Goal: Information Seeking & Learning: Learn about a topic

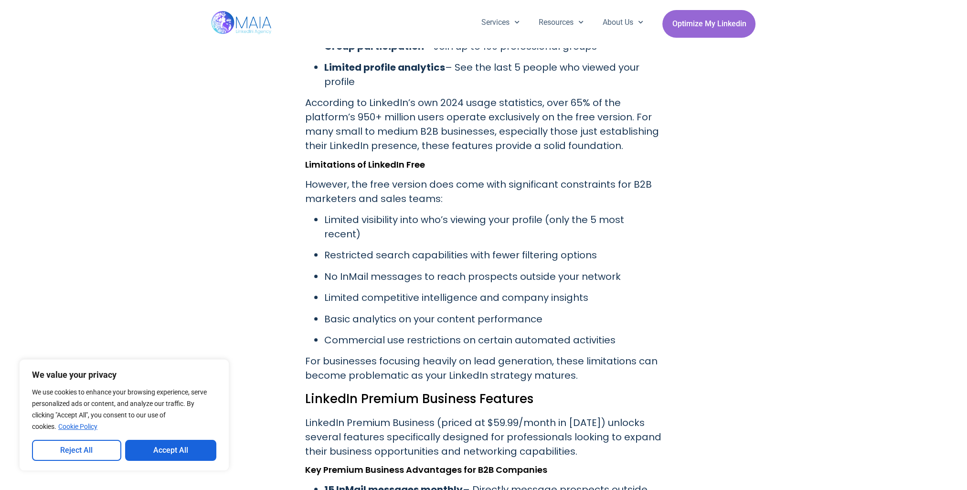
scroll to position [1242, 0]
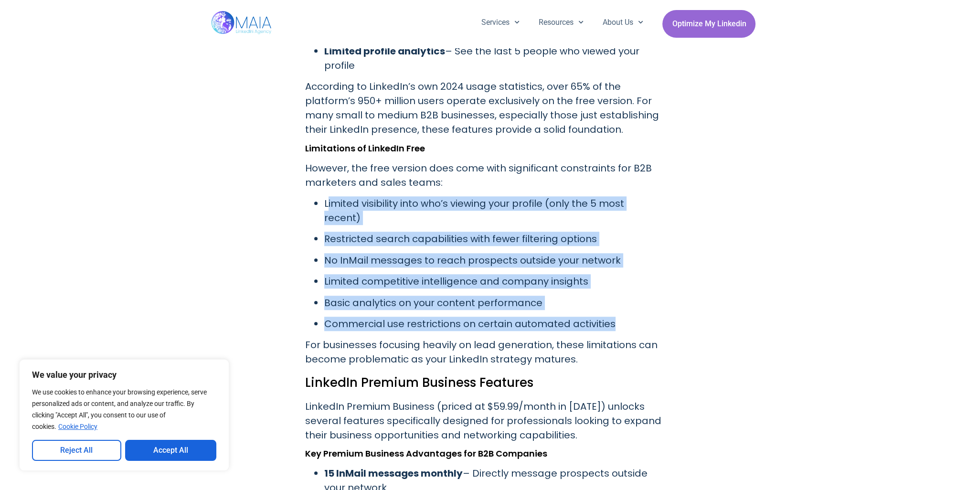
drag, startPoint x: 327, startPoint y: 200, endPoint x: 611, endPoint y: 310, distance: 305.3
click at [611, 310] on ul "Limited visibility into who’s viewing your profile (only the 5 most recent) Res…" at bounding box center [483, 263] width 357 height 135
click at [614, 317] on p "Commercial use restrictions on certain automated activities" at bounding box center [493, 324] width 338 height 14
click at [611, 317] on p "Commercial use restrictions on certain automated activities" at bounding box center [493, 324] width 338 height 14
drag, startPoint x: 609, startPoint y: 308, endPoint x: 324, endPoint y: 205, distance: 303.5
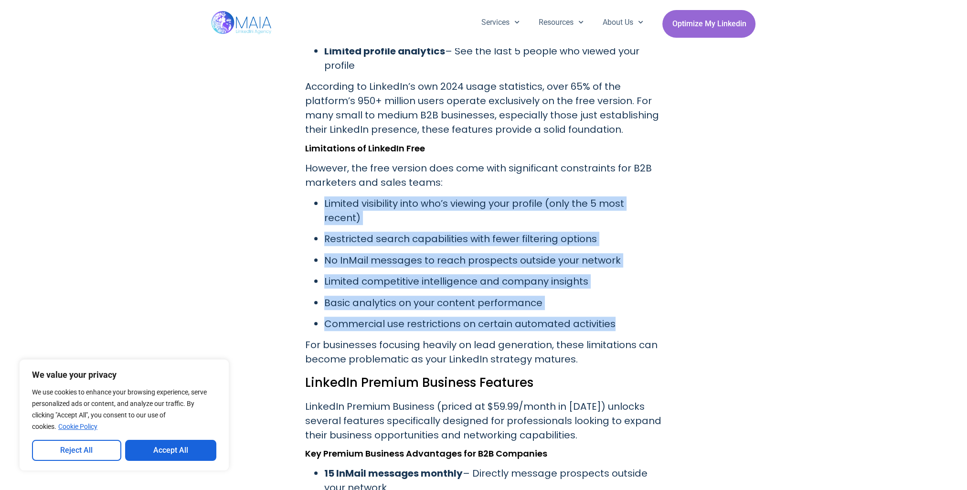
click at [324, 205] on ul "Limited visibility into who’s viewing your profile (only the 5 most recent) Res…" at bounding box center [483, 263] width 357 height 135
copy ul "Limited visibility into who’s viewing your profile (only the 5 most recent) Res…"
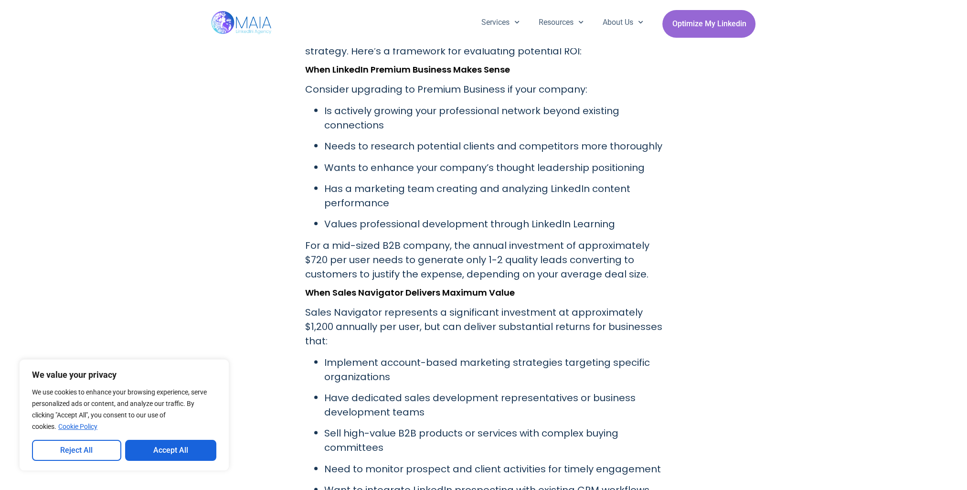
scroll to position [2531, 0]
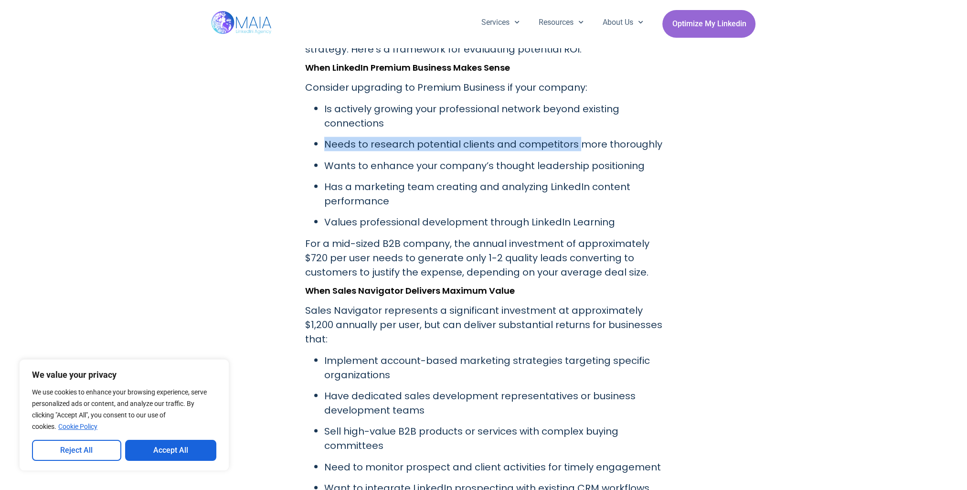
drag, startPoint x: 324, startPoint y: 129, endPoint x: 575, endPoint y: 133, distance: 251.2
click at [575, 137] on p "Needs to research potential clients and competitors more thoroughly" at bounding box center [493, 144] width 338 height 14
drag, startPoint x: 575, startPoint y: 133, endPoint x: 534, endPoint y: 127, distance: 41.1
copy p "Needs to research potential clients and competitors"
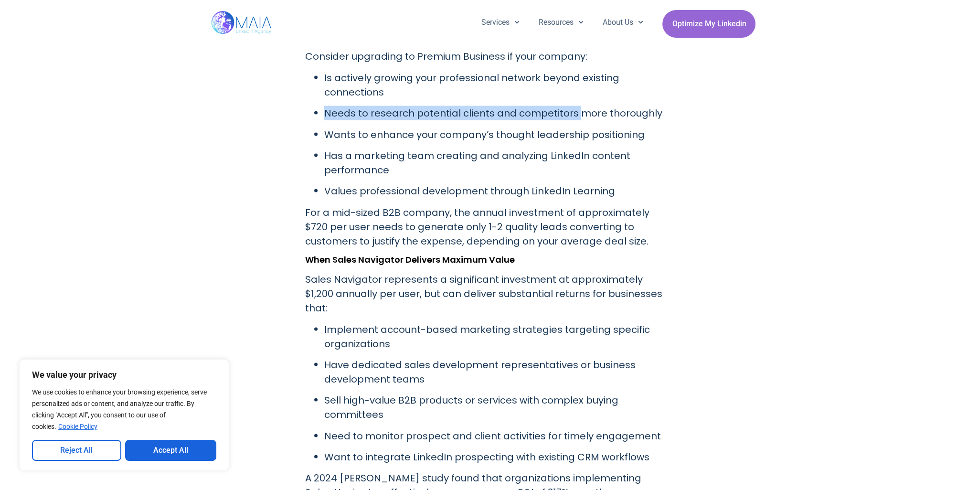
scroll to position [2579, 0]
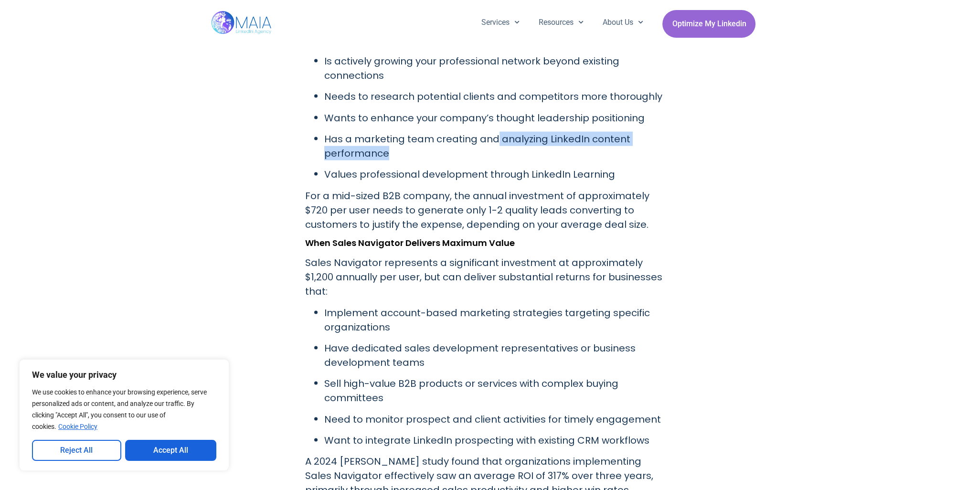
drag, startPoint x: 493, startPoint y: 125, endPoint x: 492, endPoint y: 144, distance: 19.1
click at [492, 144] on p "Has a marketing team creating and analyzing LinkedIn content performance" at bounding box center [493, 146] width 338 height 29
copy p "analyzing LinkedIn content performance"
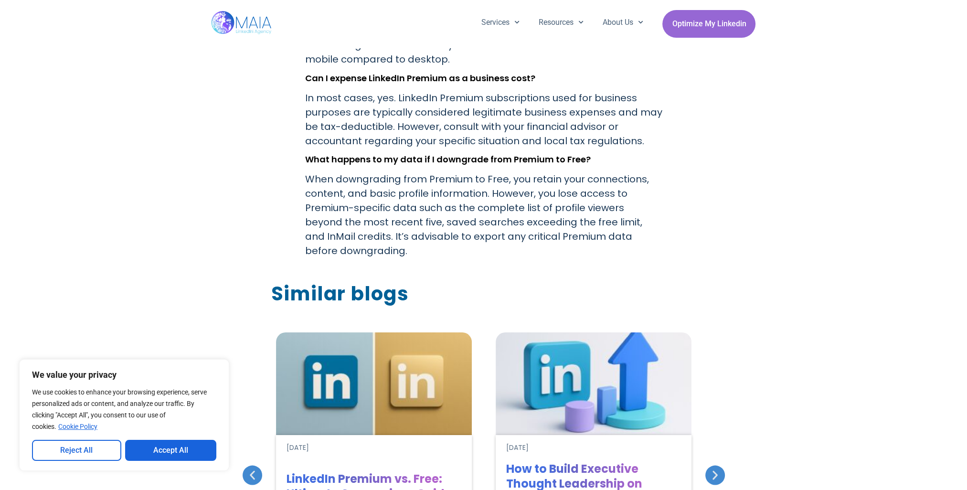
scroll to position [4871, 0]
